Goal: Task Accomplishment & Management: Use online tool/utility

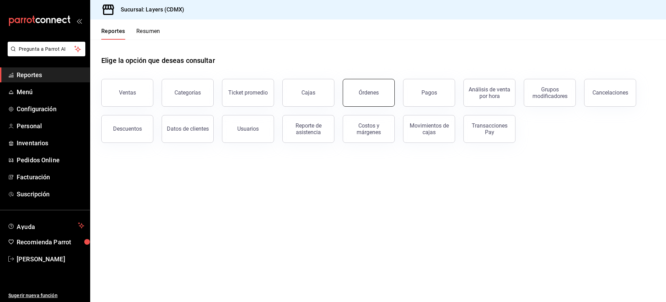
click at [378, 88] on button "Órdenes" at bounding box center [369, 93] width 52 height 28
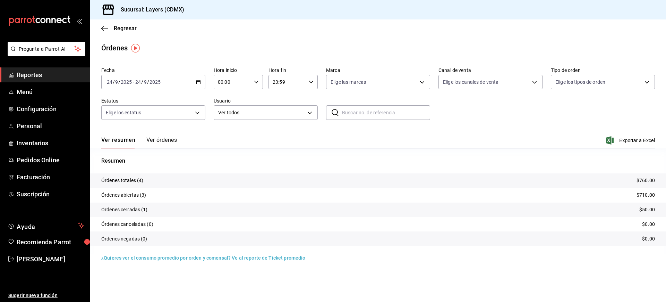
click at [166, 142] on button "Ver órdenes" at bounding box center [161, 142] width 31 height 12
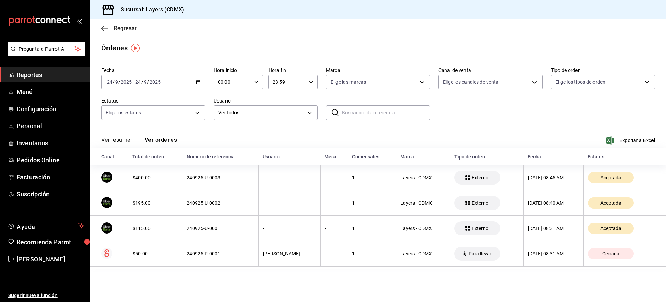
click at [113, 27] on span "Regresar" at bounding box center [118, 28] width 35 height 7
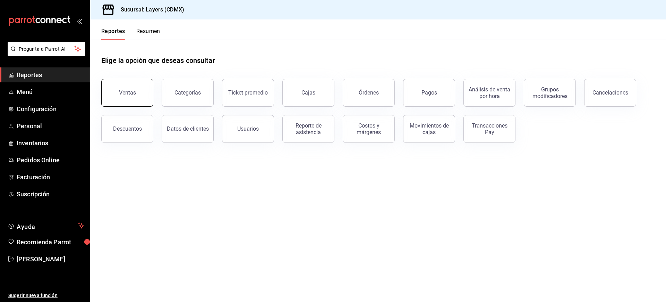
click at [142, 95] on button "Ventas" at bounding box center [127, 93] width 52 height 28
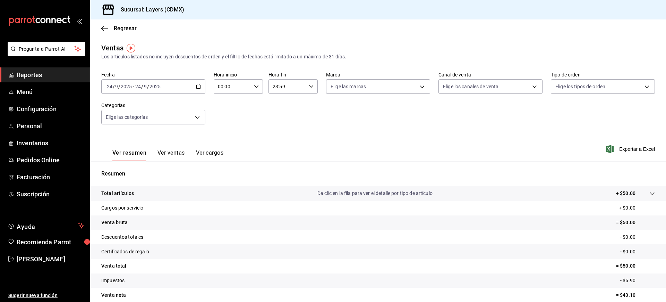
click at [202, 86] on div "[DATE] [DATE] - [DATE] [DATE]" at bounding box center [153, 86] width 104 height 15
click at [136, 166] on span "Rango de fechas" at bounding box center [134, 169] width 54 height 7
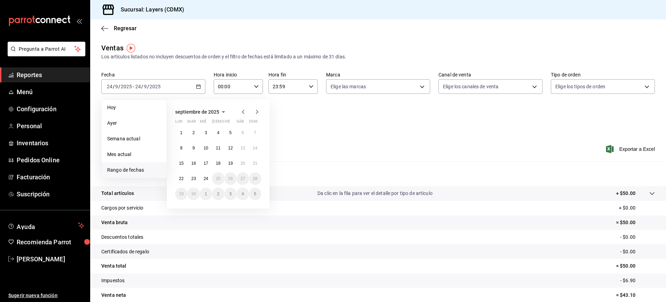
click at [243, 106] on div "[DATE] lun mar mié jue vie sáb dom 1 2 3 4 5 6 7 8 9 10 11 12 13 14 15 16 17 18…" at bounding box center [218, 153] width 103 height 109
click at [244, 111] on icon "button" at bounding box center [243, 112] width 8 height 8
click at [193, 148] on abbr "3" at bounding box center [194, 147] width 2 height 5
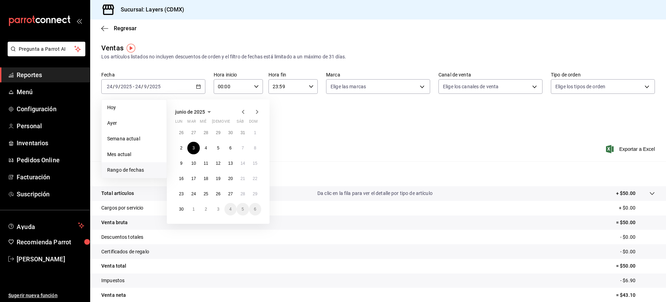
click at [255, 111] on icon "button" at bounding box center [257, 112] width 8 height 8
click at [242, 113] on icon "button" at bounding box center [243, 112] width 8 height 8
click at [216, 205] on button "3" at bounding box center [218, 209] width 12 height 12
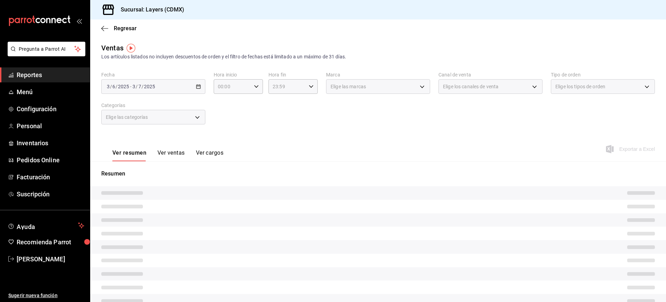
click at [197, 91] on div "[DATE] [DATE] - [DATE] [DATE]" at bounding box center [153, 86] width 104 height 15
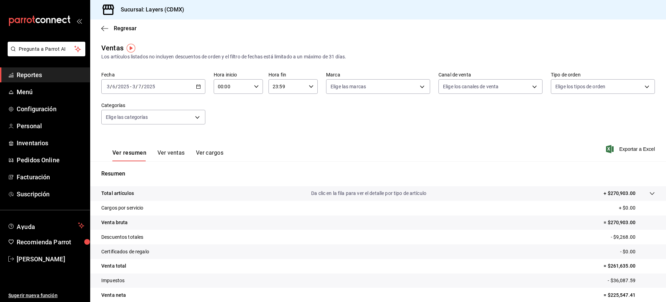
click at [199, 82] on div "[DATE] [DATE] - [DATE] [DATE]" at bounding box center [153, 86] width 104 height 15
click at [135, 170] on span "Rango de fechas" at bounding box center [134, 169] width 54 height 7
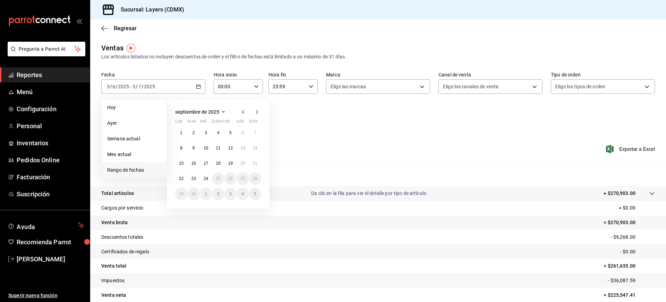
click at [242, 111] on icon "button" at bounding box center [243, 112] width 2 height 4
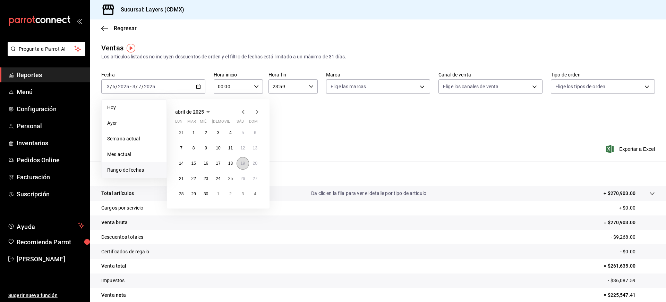
click at [245, 161] on abbr "19" at bounding box center [242, 163] width 5 height 5
click at [259, 112] on icon "button" at bounding box center [257, 112] width 8 height 8
click at [178, 178] on button "19" at bounding box center [181, 178] width 12 height 12
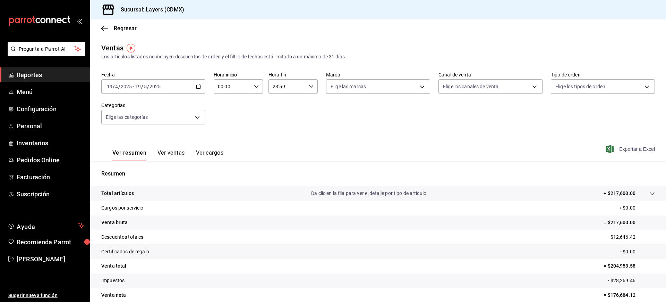
click at [622, 148] on span "Exportar a Excel" at bounding box center [632, 149] width 48 height 8
click at [198, 84] on icon "button" at bounding box center [198, 86] width 5 height 5
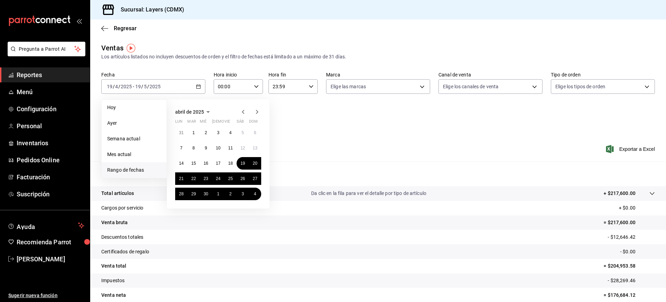
click at [257, 111] on icon "button" at bounding box center [257, 112] width 8 height 8
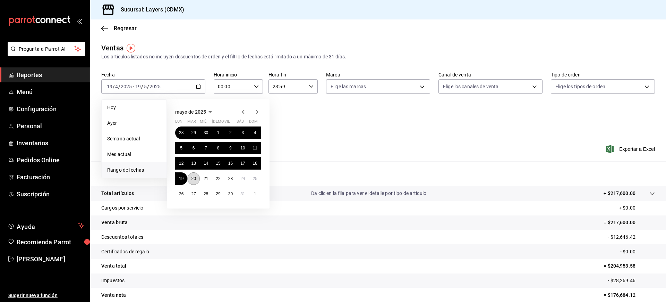
click at [194, 179] on abbr "20" at bounding box center [193, 178] width 5 height 5
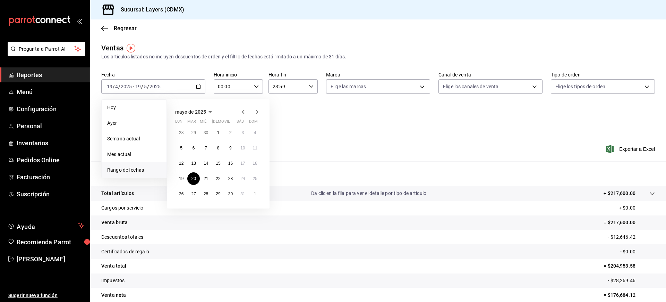
click at [258, 111] on icon "button" at bounding box center [257, 112] width 8 height 8
click at [217, 181] on button "19" at bounding box center [218, 178] width 12 height 12
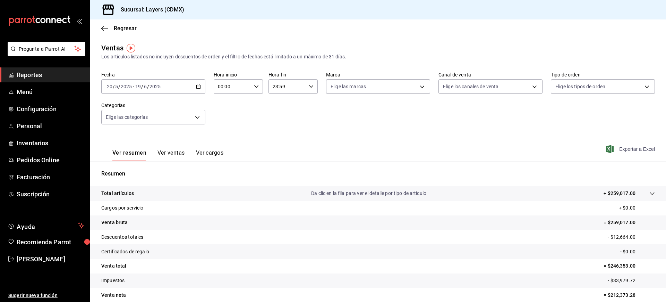
click at [624, 150] on span "Exportar a Excel" at bounding box center [632, 149] width 48 height 8
click at [200, 85] on icon "button" at bounding box center [198, 86] width 5 height 5
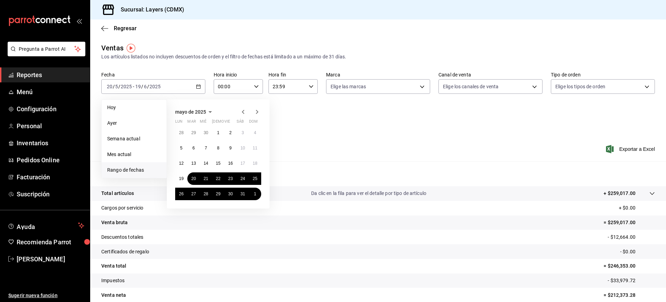
click at [256, 110] on icon "button" at bounding box center [257, 112] width 2 height 4
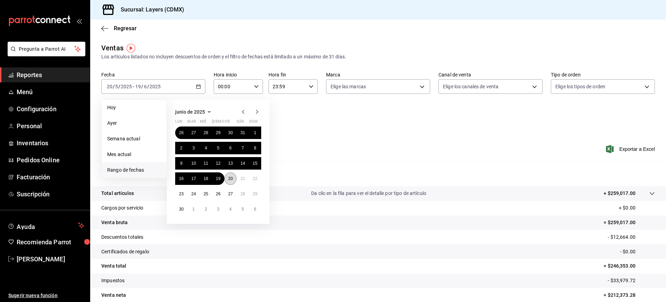
click at [229, 178] on abbr "20" at bounding box center [230, 178] width 5 height 5
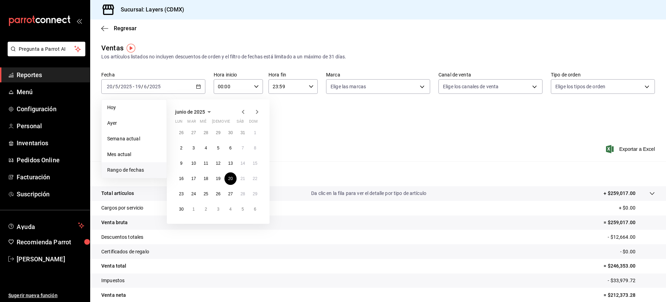
click at [256, 113] on icon "button" at bounding box center [257, 112] width 8 height 8
click at [240, 163] on button "19" at bounding box center [243, 163] width 12 height 12
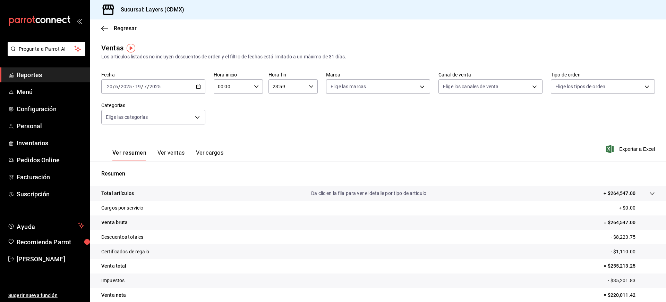
click at [196, 87] on icon "button" at bounding box center [198, 86] width 5 height 5
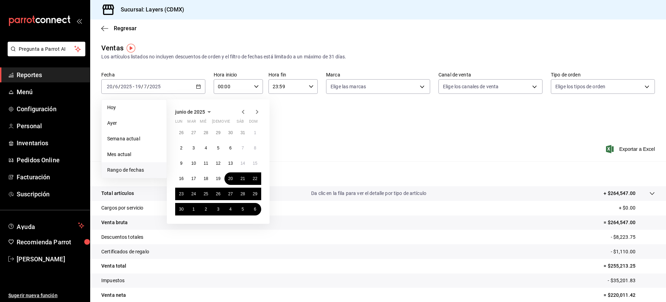
click at [256, 111] on icon "button" at bounding box center [257, 112] width 8 height 8
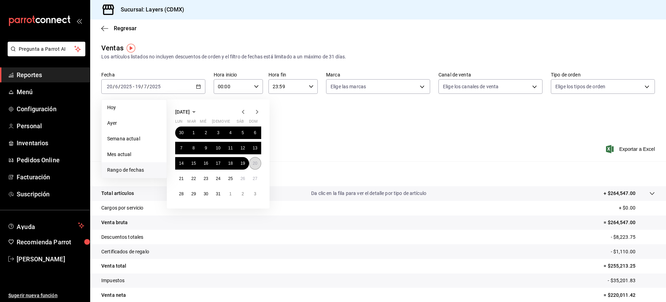
click at [258, 164] on button "20" at bounding box center [255, 163] width 12 height 12
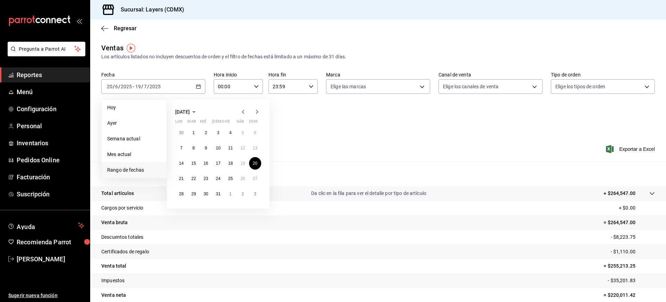
click at [243, 111] on icon "button" at bounding box center [243, 112] width 8 height 8
click at [230, 179] on abbr "20" at bounding box center [230, 178] width 5 height 5
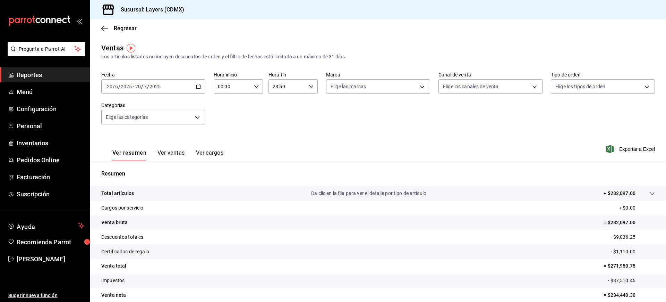
click at [202, 87] on div "2025-06-20 20 / 6 / 2025 - 2025-07-20 20 / 7 / 2025" at bounding box center [153, 86] width 104 height 15
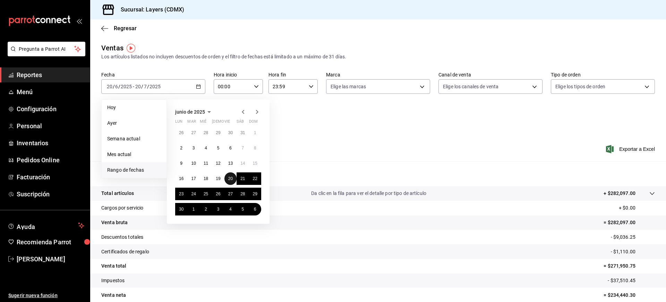
click at [233, 176] on button "20" at bounding box center [231, 178] width 12 height 12
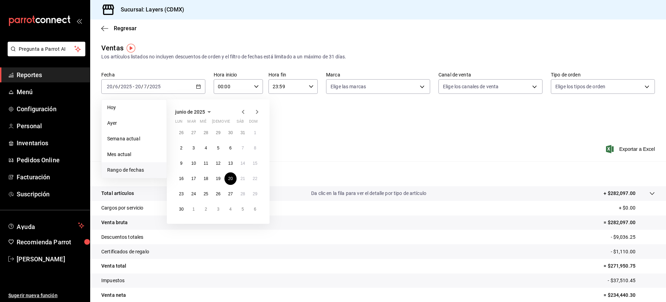
click at [257, 110] on icon "button" at bounding box center [257, 112] width 8 height 8
click at [257, 162] on abbr "20" at bounding box center [255, 163] width 5 height 5
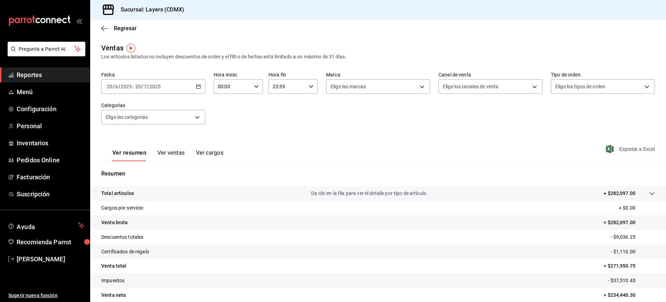
click at [624, 150] on span "Exportar a Excel" at bounding box center [632, 149] width 48 height 8
click at [164, 152] on button "Ver ventas" at bounding box center [171, 155] width 27 height 12
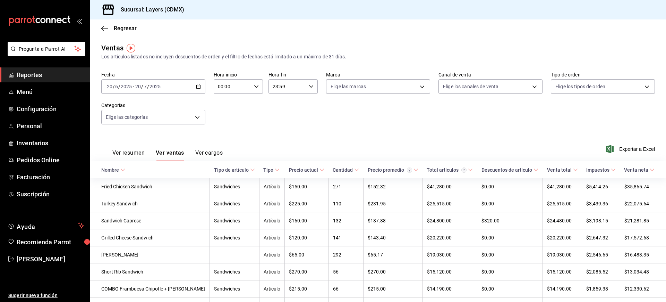
click at [133, 152] on button "Ver resumen" at bounding box center [128, 155] width 32 height 12
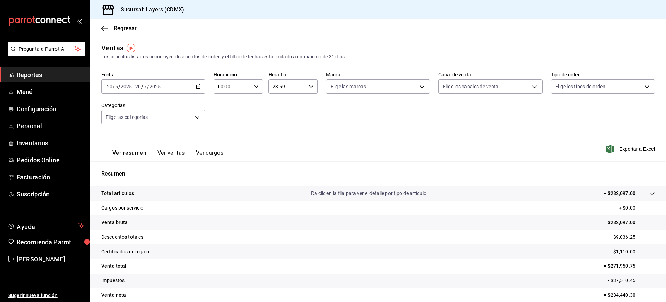
click at [197, 85] on icon "button" at bounding box center [198, 86] width 5 height 5
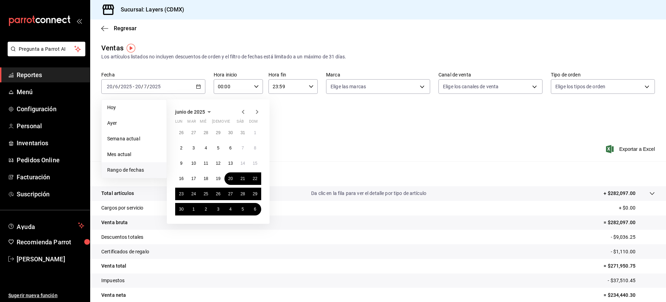
click at [258, 111] on icon "button" at bounding box center [257, 112] width 2 height 4
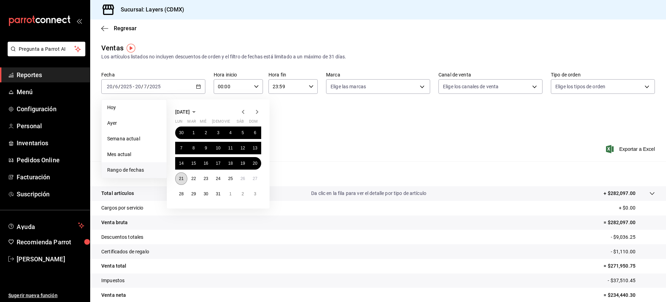
click at [181, 180] on abbr "21" at bounding box center [181, 178] width 5 height 5
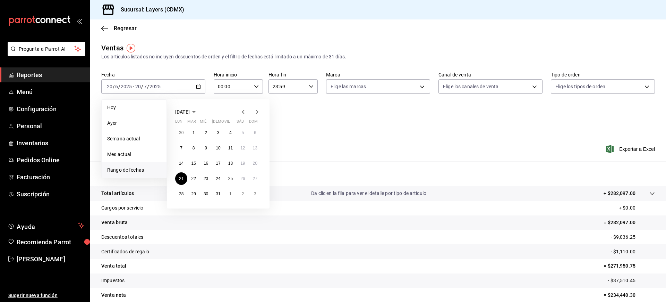
click at [257, 113] on icon "button" at bounding box center [257, 112] width 8 height 8
click at [208, 179] on abbr "20" at bounding box center [206, 178] width 5 height 5
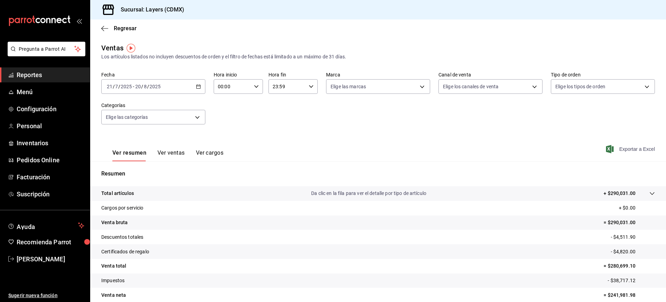
click at [619, 149] on span "Exportar a Excel" at bounding box center [632, 149] width 48 height 8
click at [198, 89] on div "2025-07-21 21 / 7 / 2025 - 2025-08-20 20 / 8 / 2025" at bounding box center [153, 86] width 104 height 15
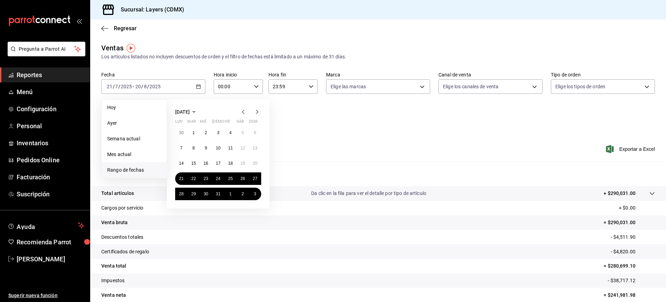
click at [255, 111] on icon "button" at bounding box center [257, 112] width 8 height 8
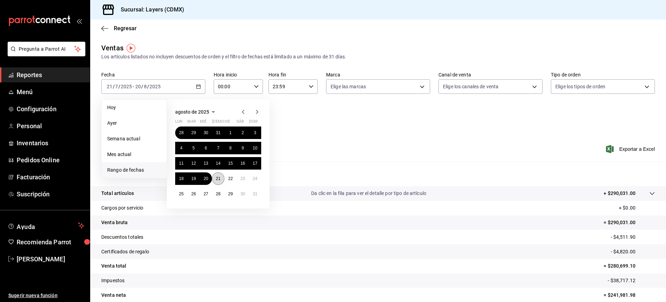
click at [218, 181] on button "21" at bounding box center [218, 178] width 12 height 12
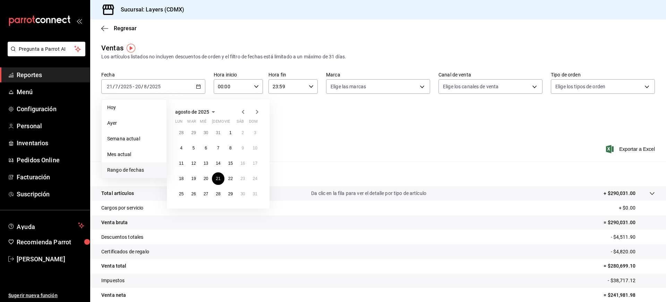
click at [259, 112] on icon "button" at bounding box center [257, 112] width 8 height 8
click at [240, 166] on button "20" at bounding box center [243, 163] width 12 height 12
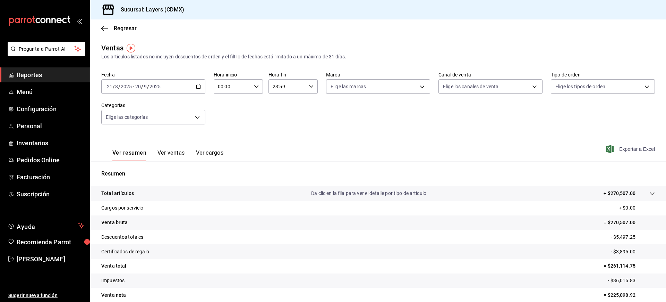
click at [638, 150] on span "Exportar a Excel" at bounding box center [632, 149] width 48 height 8
click at [405, 51] on div "Ventas Los artículos listados no incluyen descuentos de orden y el filtro de fe…" at bounding box center [378, 52] width 554 height 18
